Goal: Information Seeking & Learning: Learn about a topic

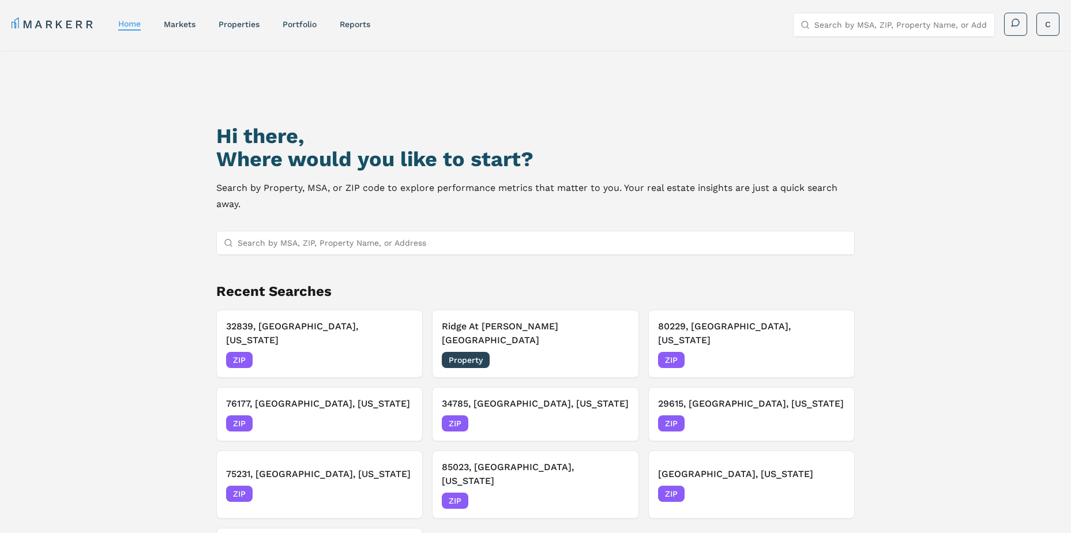
drag, startPoint x: 319, startPoint y: 126, endPoint x: 307, endPoint y: 114, distance: 17.1
click at [310, 118] on div "Hi there, Where would you like to start? Search by Property, MSA, or ZIP code t…" at bounding box center [536, 335] width 750 height 533
click at [190, 31] on nav "MARKERR home markets properties Portfolio reports" at bounding box center [191, 24] width 359 height 16
click at [186, 27] on link "markets" at bounding box center [180, 24] width 32 height 9
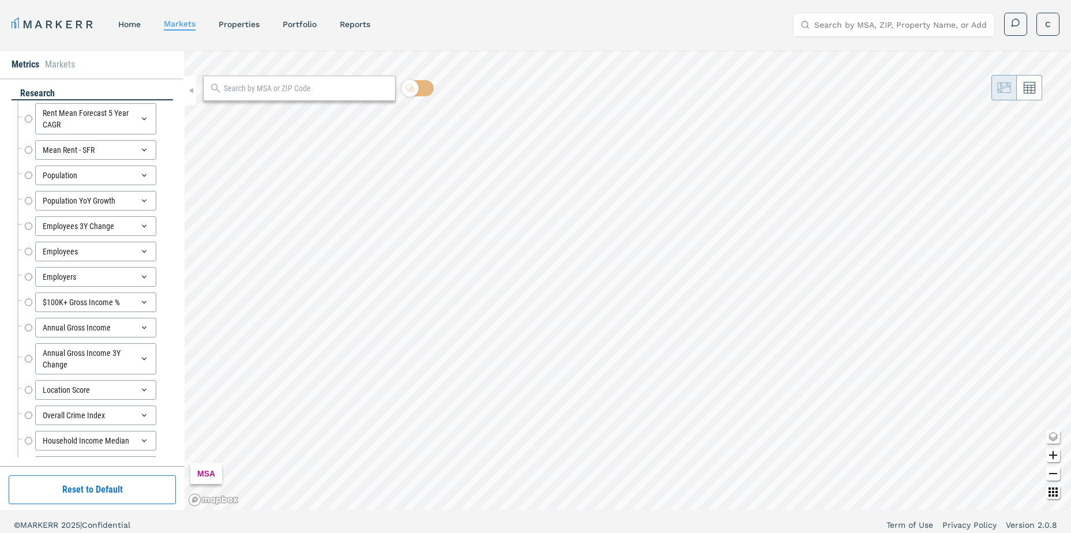
radio input "true"
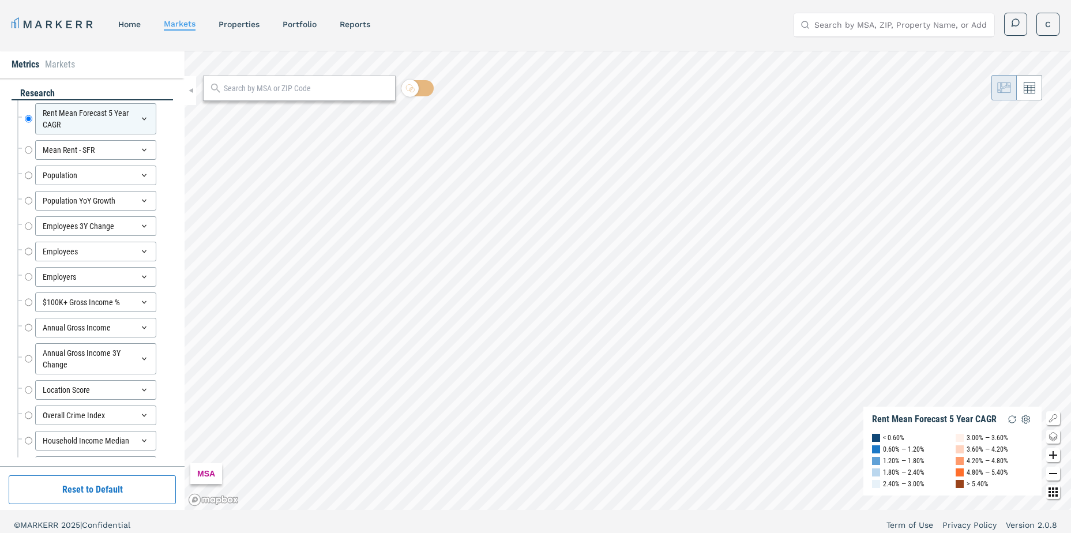
click at [238, 88] on input "text" at bounding box center [307, 88] width 166 height 12
type input "84103"
click at [248, 108] on div "84103, [GEOGRAPHIC_DATA], [US_STATE]" at bounding box center [279, 114] width 135 height 12
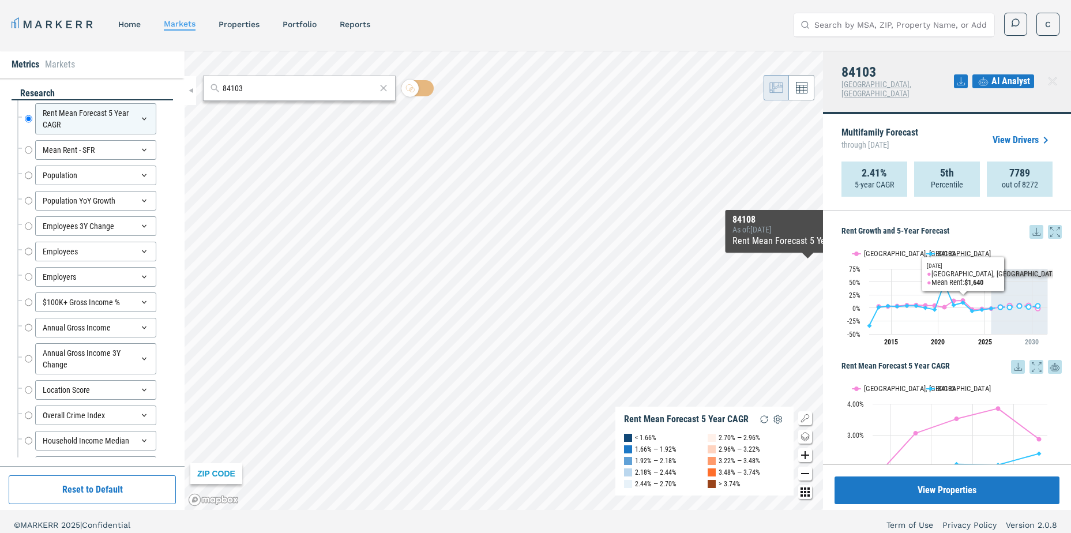
click at [1048, 225] on icon at bounding box center [1055, 232] width 14 height 14
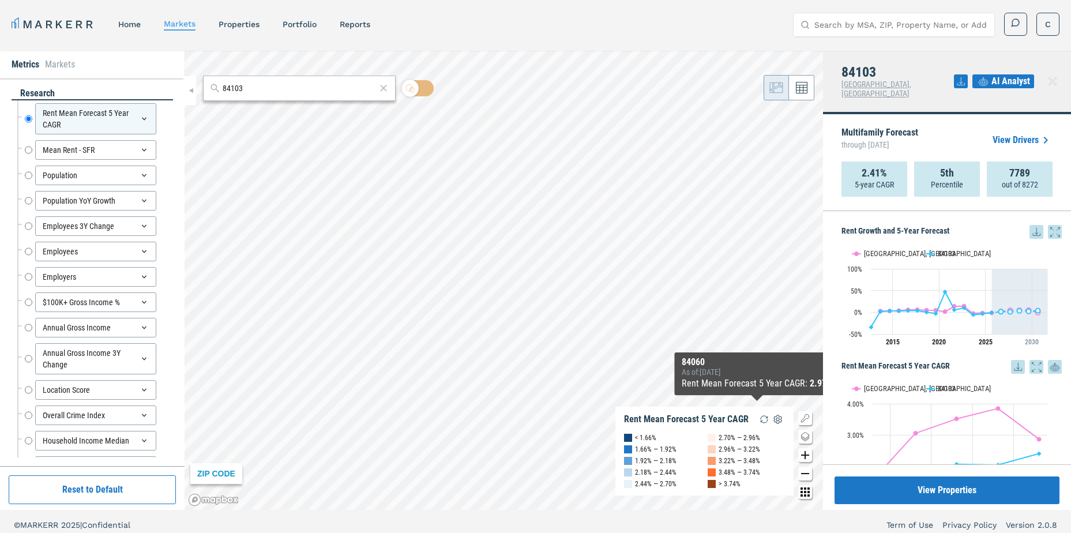
click at [758, 408] on div "ZIP CODE Rent Mean Forecast 5 Year CAGR < 1.66% 1.66% — 1.92% 1.92% — 2.18% 2.1…" at bounding box center [504, 280] width 638 height 459
